Goal: Navigation & Orientation: Find specific page/section

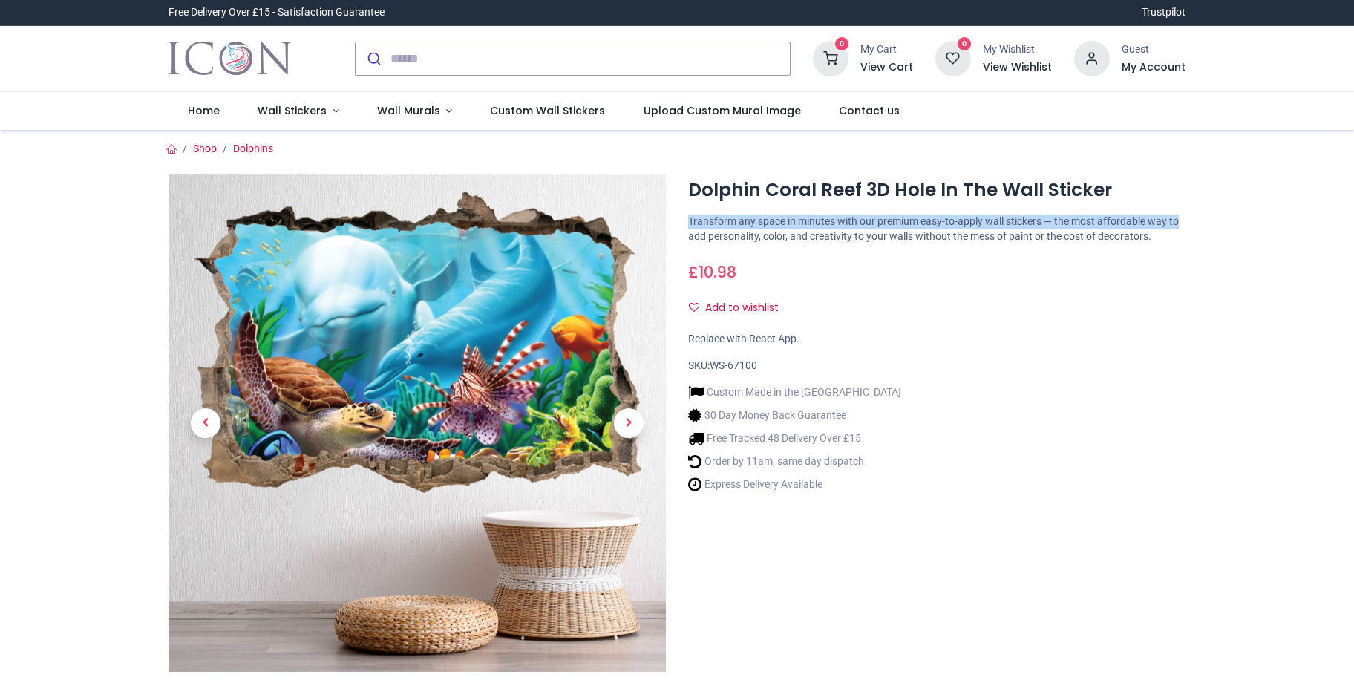
drag, startPoint x: 1331, startPoint y: 200, endPoint x: 1325, endPoint y: 217, distance: 18.8
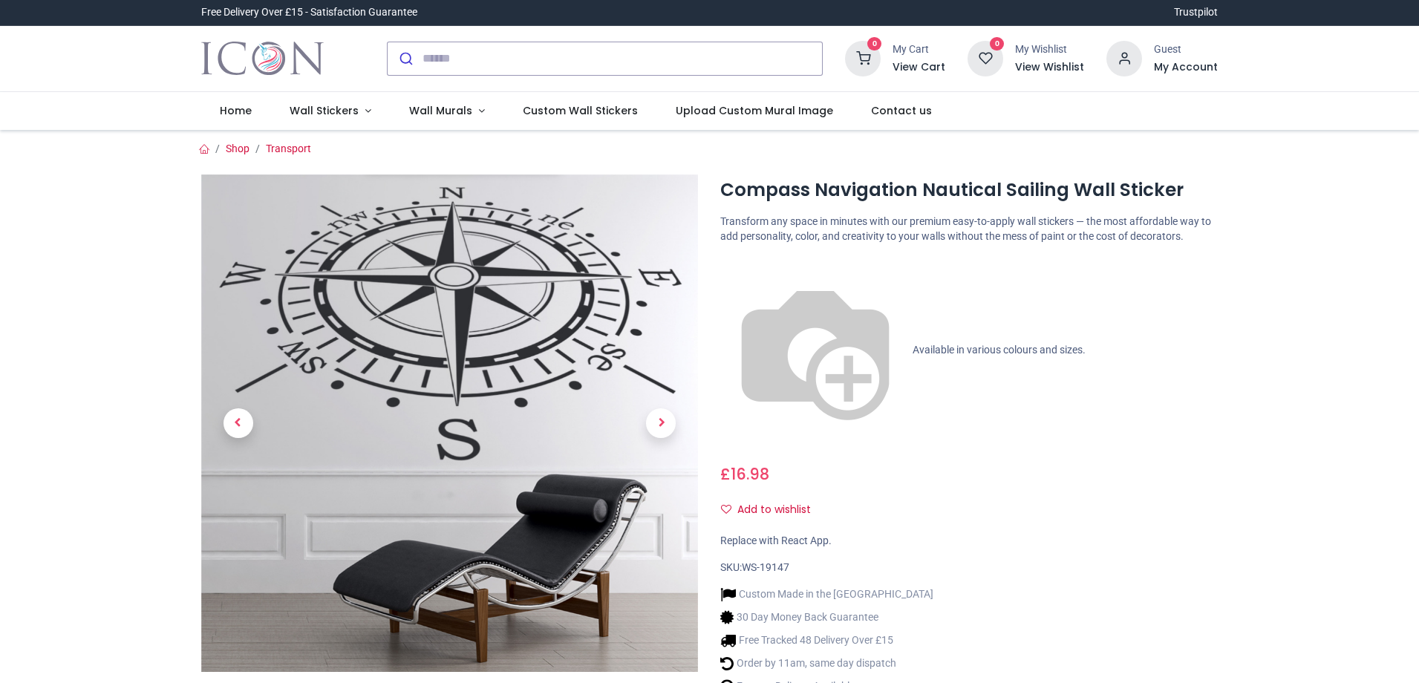
drag, startPoint x: 0, startPoint y: 0, endPoint x: 554, endPoint y: 10, distance: 553.9
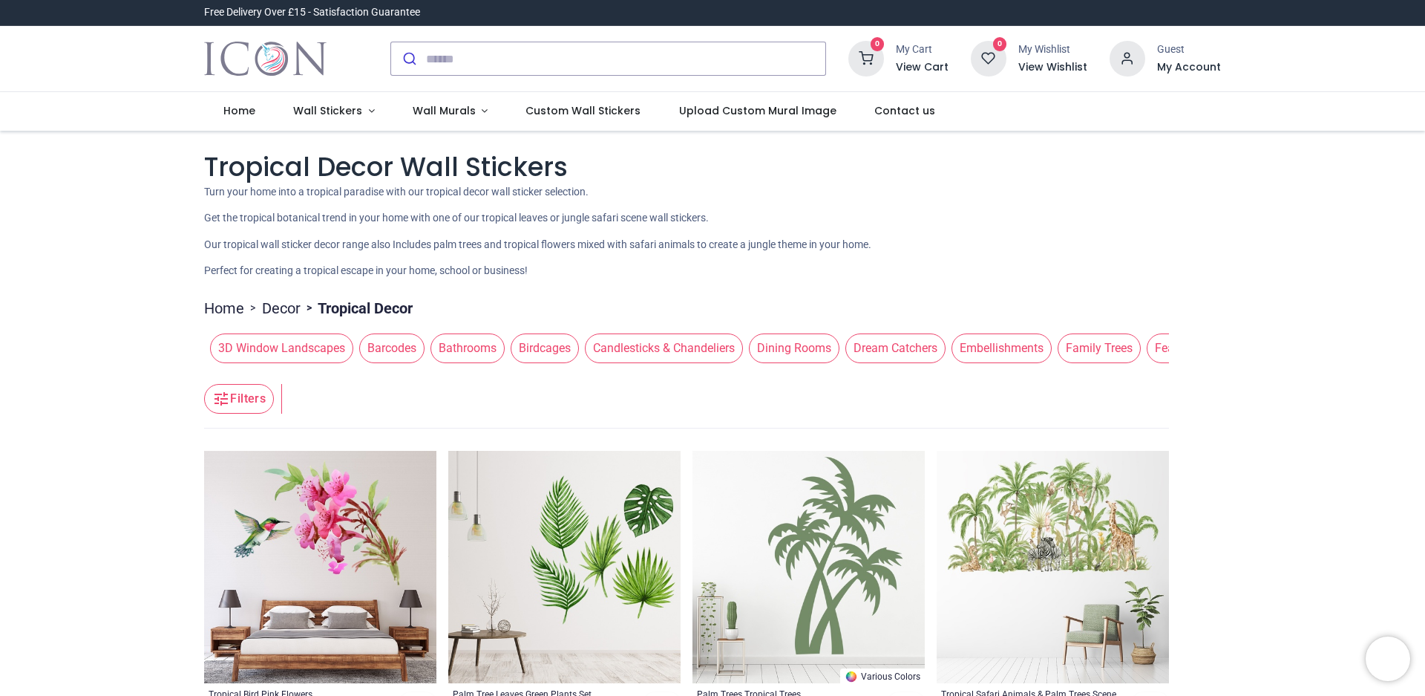
click at [431, 363] on span "Bathrooms" at bounding box center [468, 348] width 74 height 30
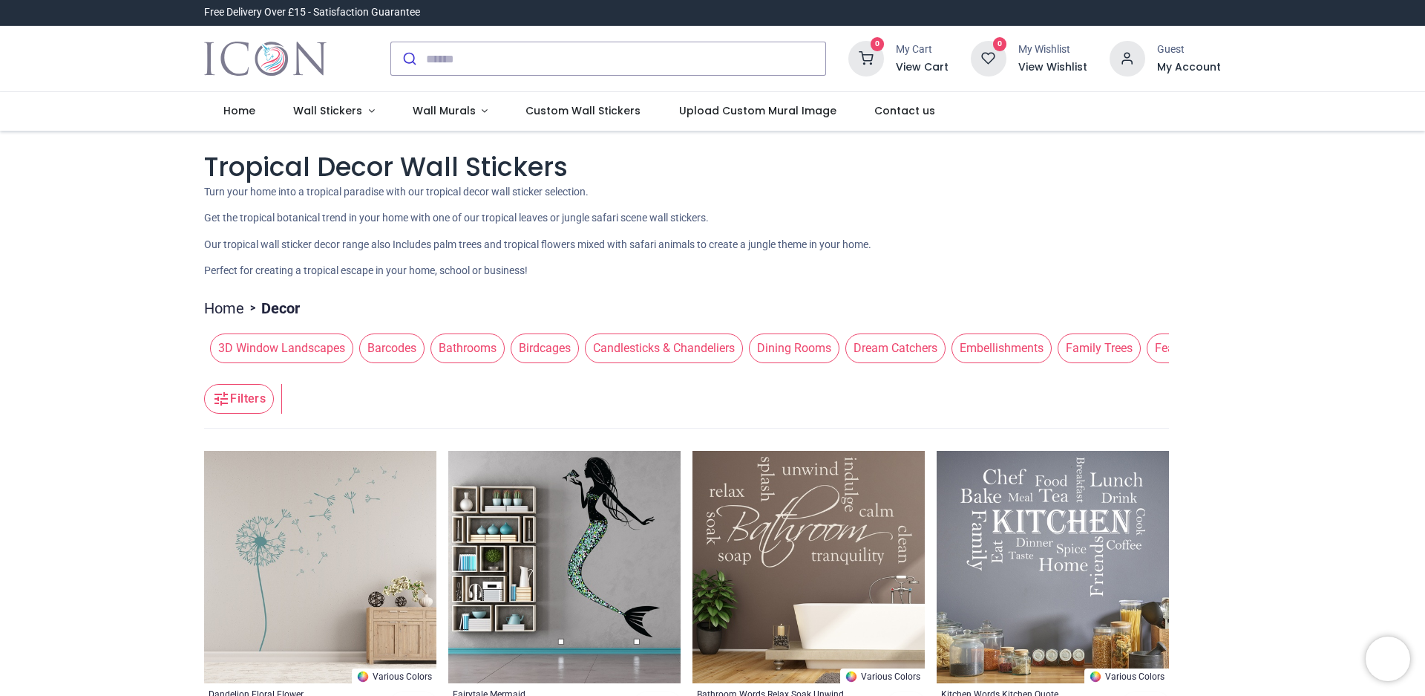
drag, startPoint x: 1424, startPoint y: 697, endPoint x: 1152, endPoint y: 724, distance: 273.8
click at [1152, 682] on html "Login • Register Home Wall Stickers" at bounding box center [712, 348] width 1425 height 696
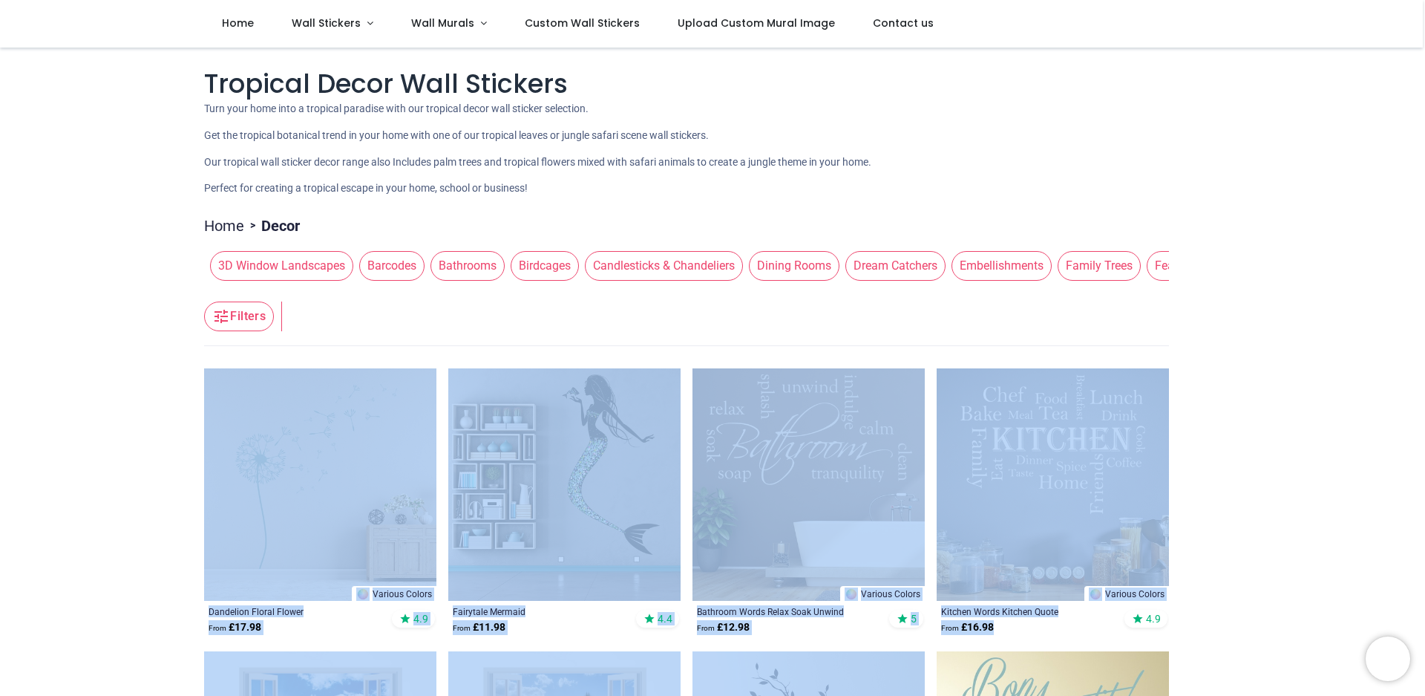
scroll to position [17, 0]
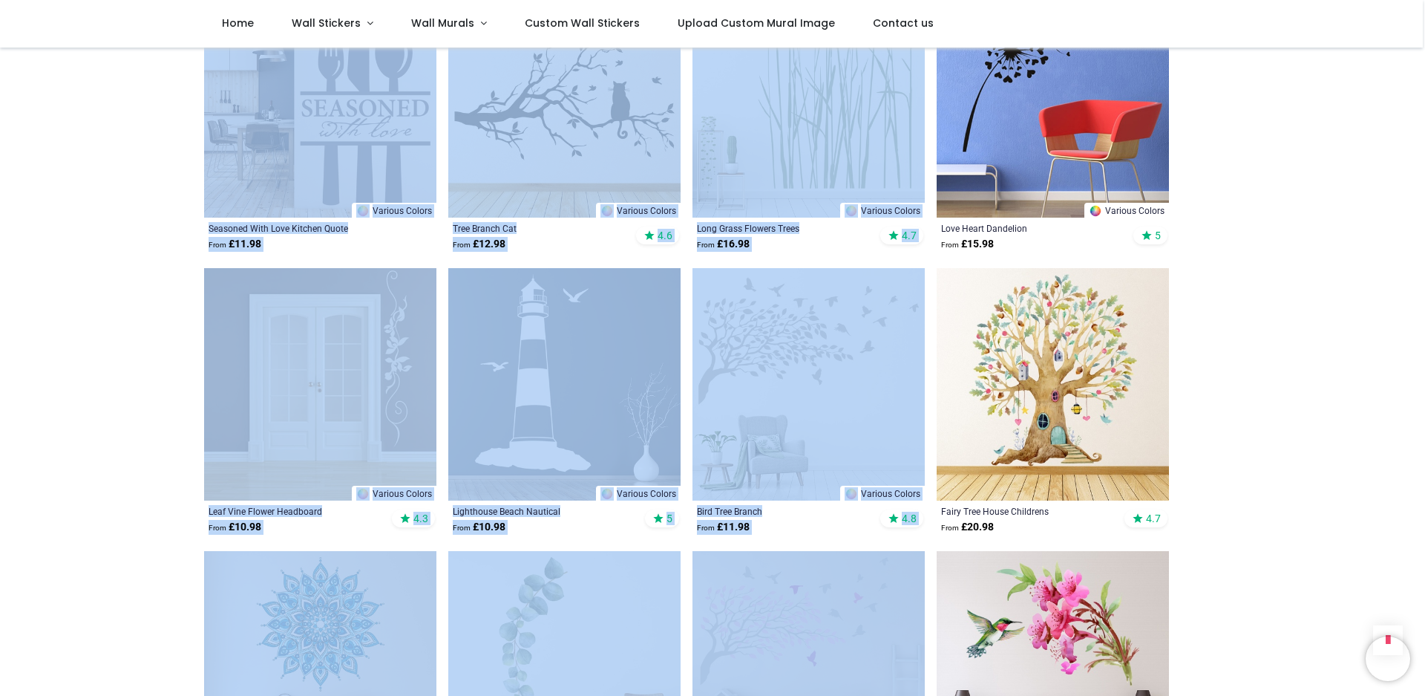
scroll to position [1234, 0]
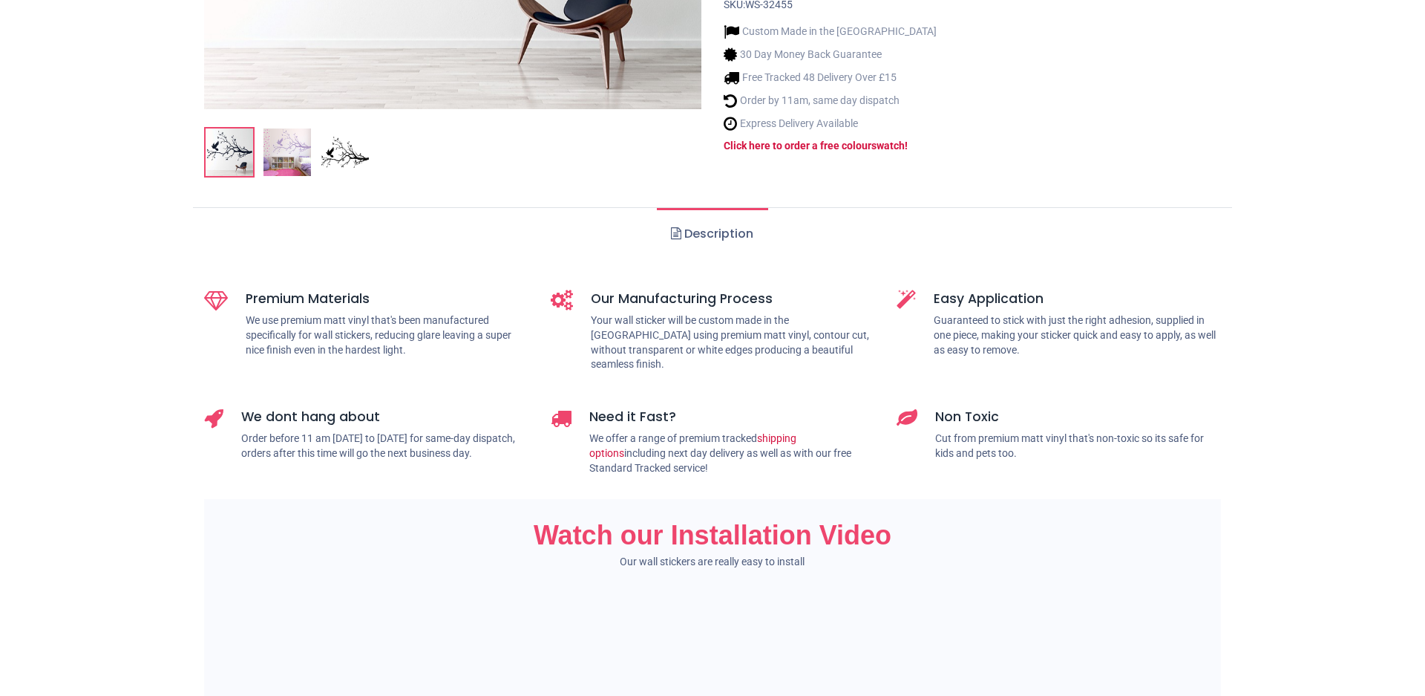
scroll to position [608, 0]
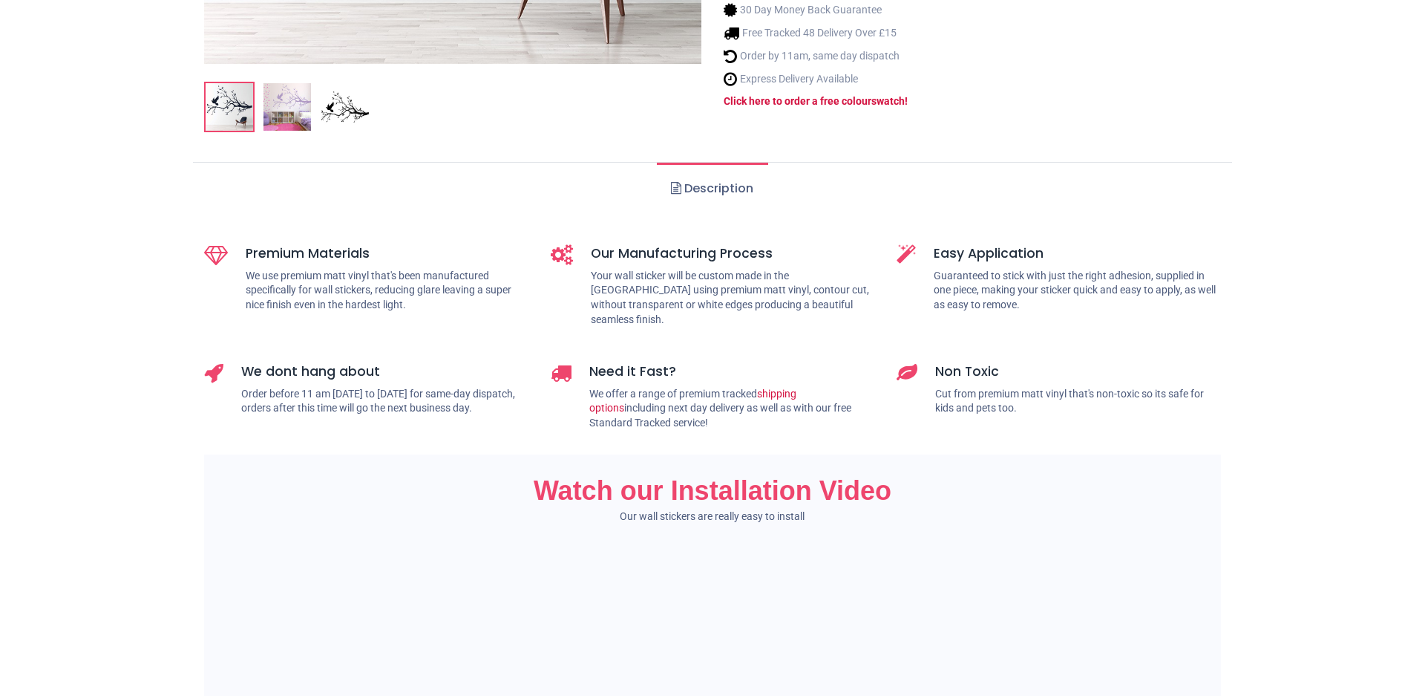
drag, startPoint x: 1417, startPoint y: 180, endPoint x: 1041, endPoint y: 503, distance: 495.9
click at [1417, 177] on div "Shop Birds" at bounding box center [712, 483] width 1425 height 1921
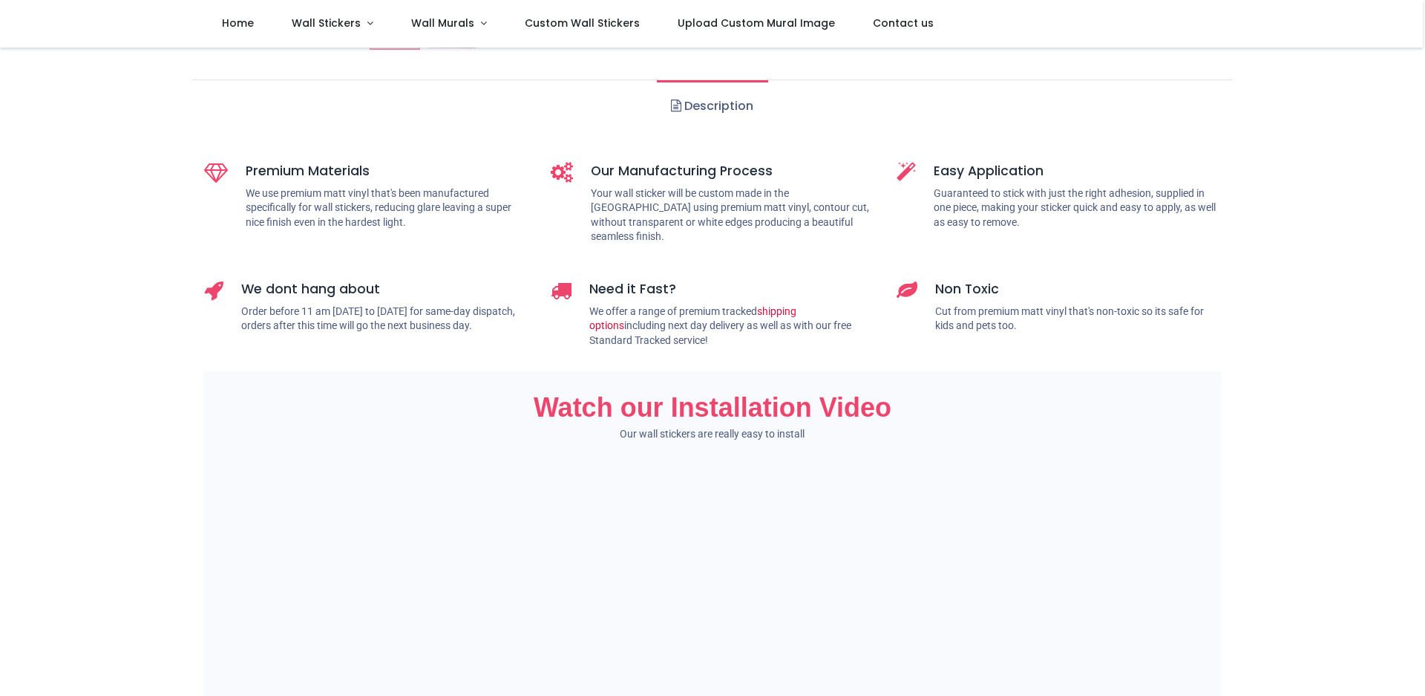
drag, startPoint x: 1332, startPoint y: 330, endPoint x: 1396, endPoint y: 364, distance: 71.7
click at [1336, 326] on div "Shop Birds" at bounding box center [712, 400] width 1425 height 1921
click at [1415, 201] on div "Shop Birds" at bounding box center [712, 631] width 1425 height 2383
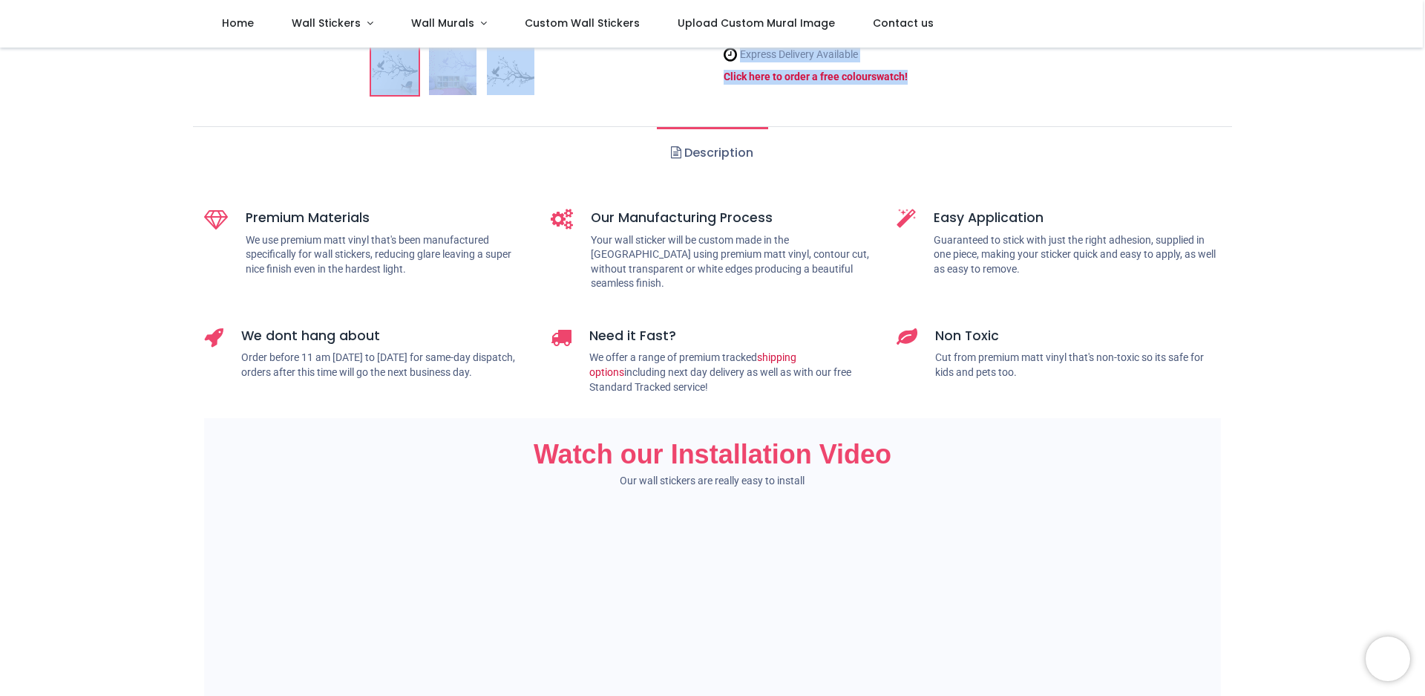
click at [1088, 49] on div "Login • Register Home Wall Stickers" at bounding box center [712, 348] width 1425 height 696
click at [336, 25] on span "Wall Stickers" at bounding box center [326, 23] width 69 height 15
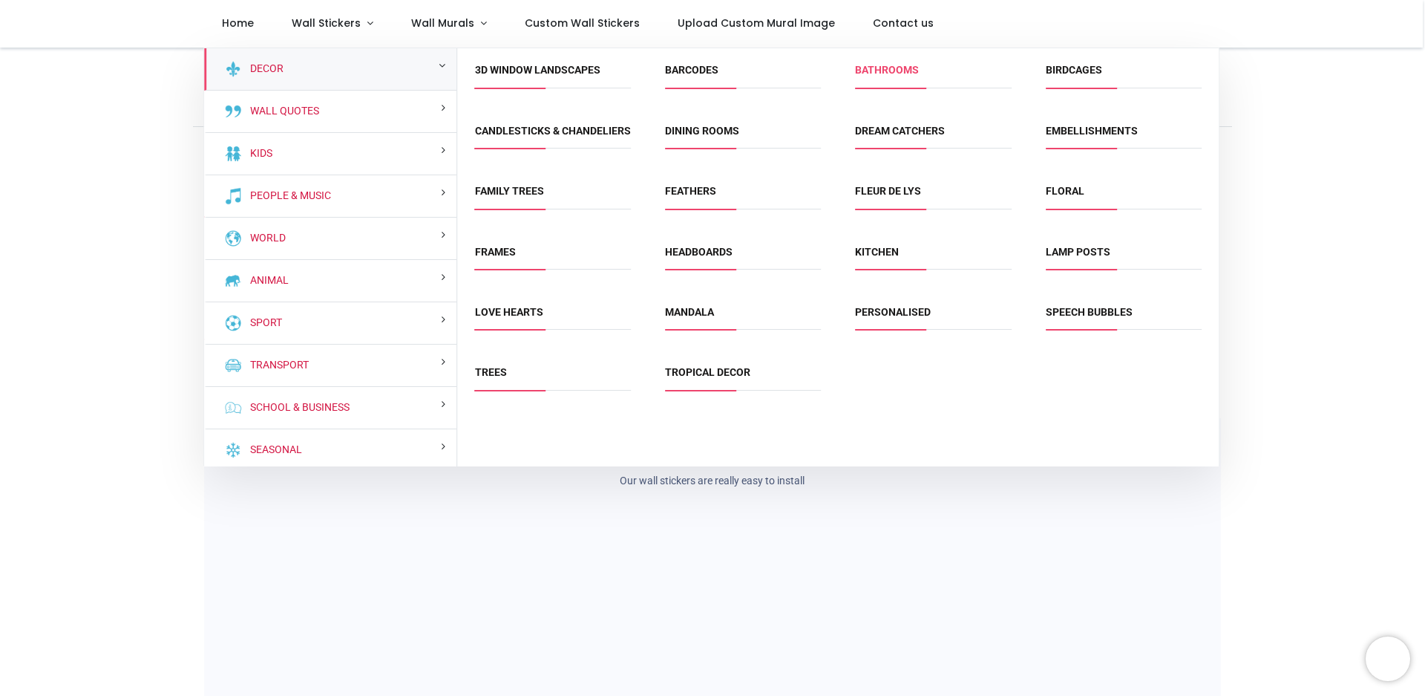
click at [869, 71] on link "Bathrooms" at bounding box center [887, 70] width 64 height 12
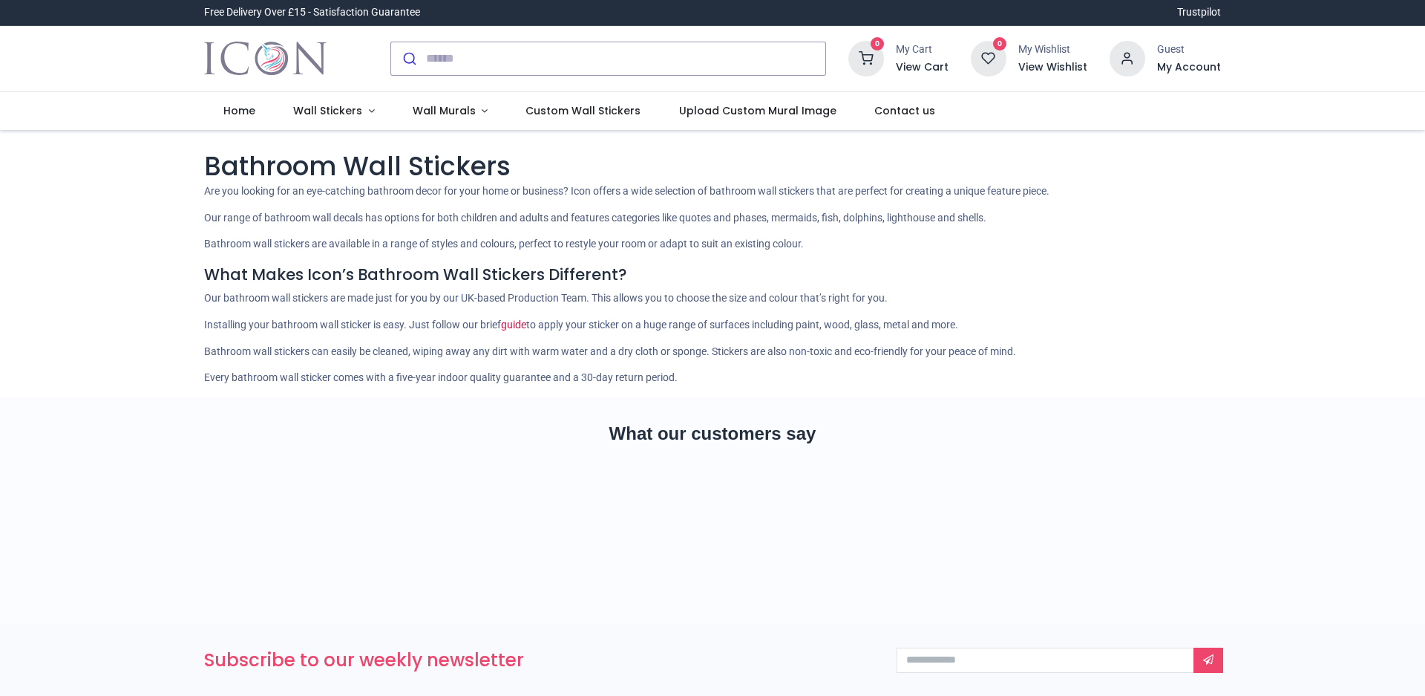
click at [1372, 594] on section "What our customers say" at bounding box center [712, 510] width 1425 height 226
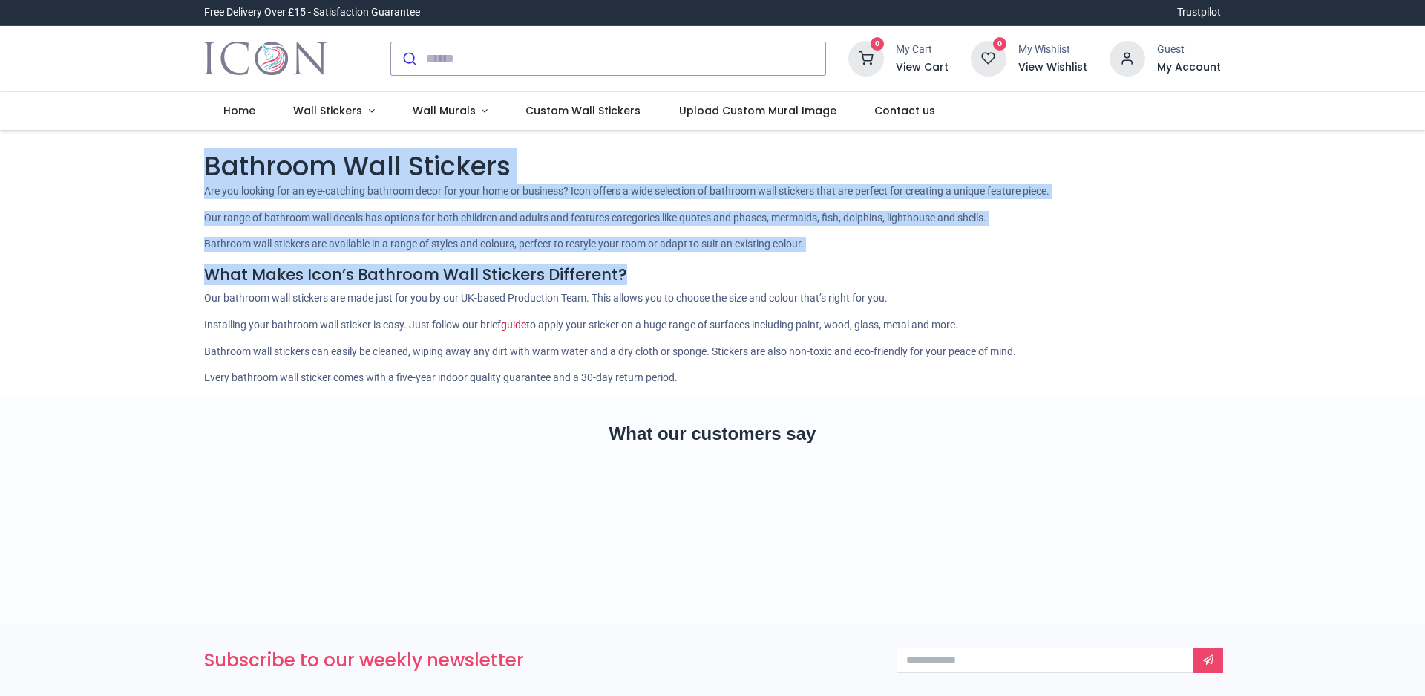
drag, startPoint x: 1405, startPoint y: 249, endPoint x: 1385, endPoint y: 139, distance: 112.4
click at [1385, 139] on div "Pricelist : Public Pricelist Public Pricelist Bathroom Wall Stickers guide" at bounding box center [712, 263] width 1425 height 267
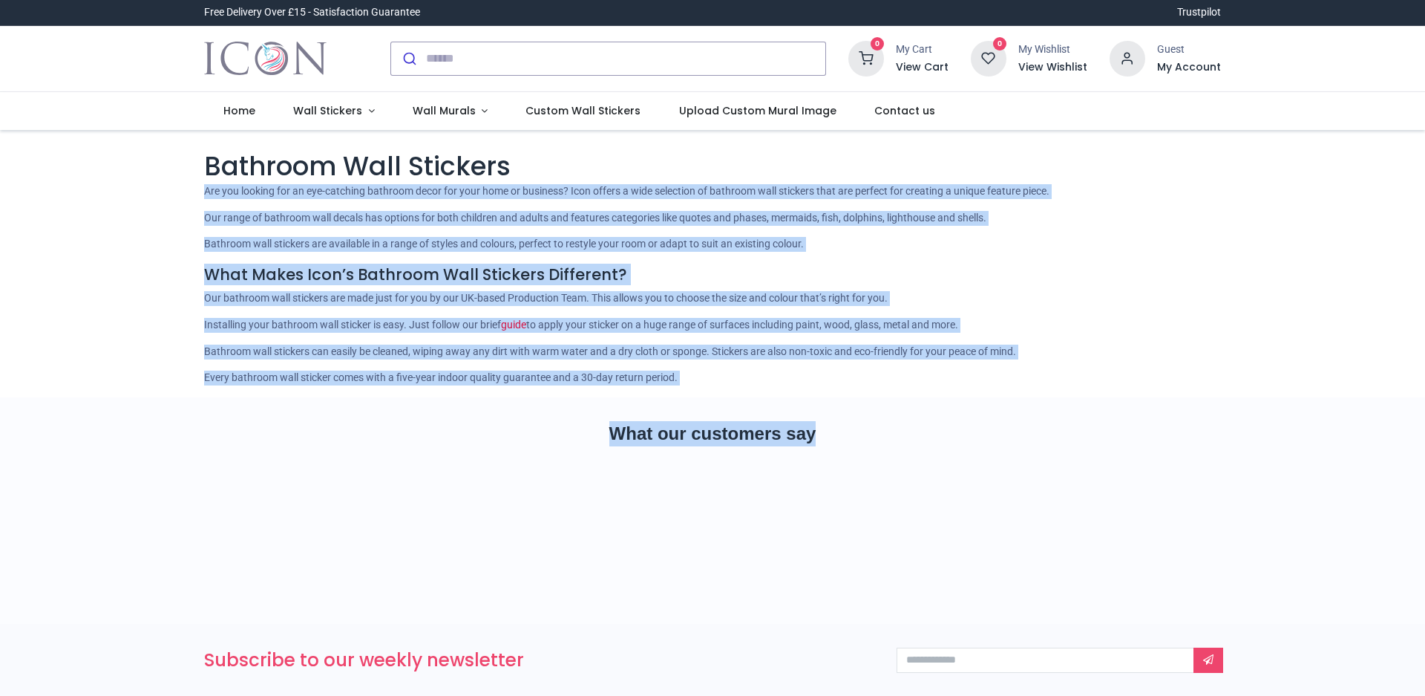
drag, startPoint x: 1396, startPoint y: 404, endPoint x: 1368, endPoint y: 151, distance: 254.0
click at [1368, 151] on div "Login • Register Home Wall Stickers Wall Murals" at bounding box center [712, 348] width 1425 height 696
drag, startPoint x: 356, startPoint y: 276, endPoint x: 1286, endPoint y: 542, distance: 967.3
click at [358, 277] on h4 "What Makes Icon’s Bathroom Wall Stickers Different?" at bounding box center [712, 275] width 1017 height 22
